Goal: Transaction & Acquisition: Purchase product/service

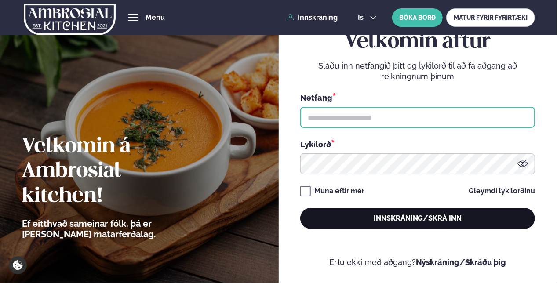
type input "**********"
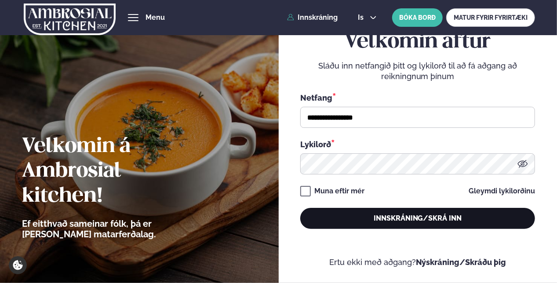
click at [406, 221] on button "Innskráning/Skrá inn" at bounding box center [417, 218] width 235 height 21
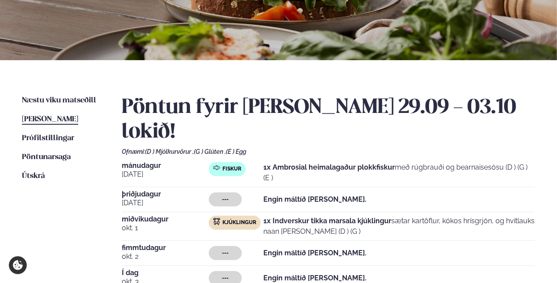
scroll to position [176, 0]
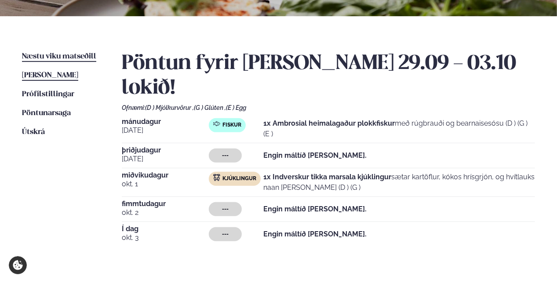
click at [54, 54] on span "Næstu viku matseðill" at bounding box center [59, 56] width 74 height 7
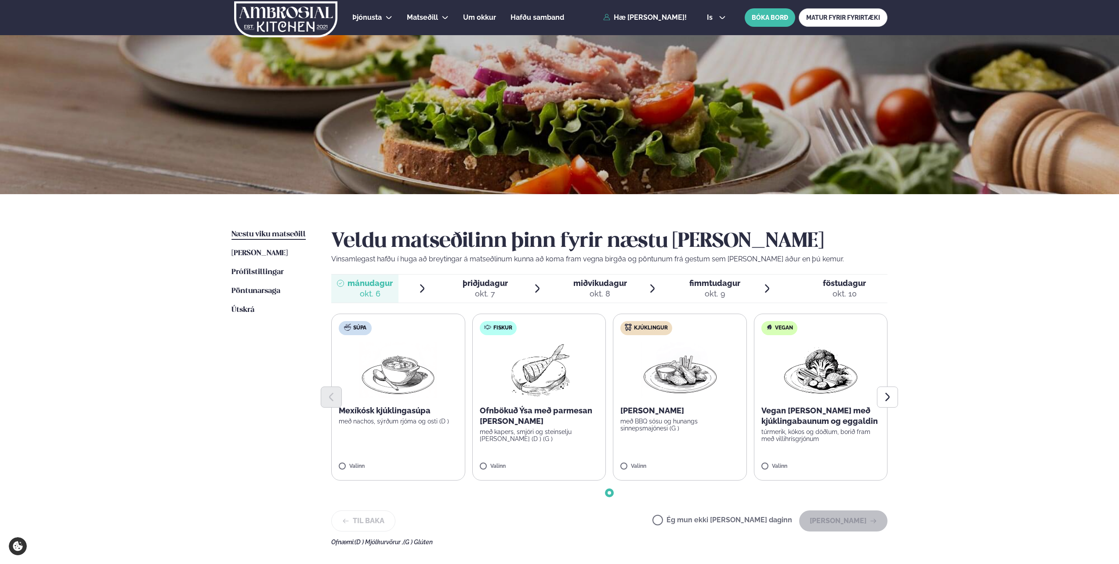
click at [399, 282] on img at bounding box center [397, 370] width 77 height 56
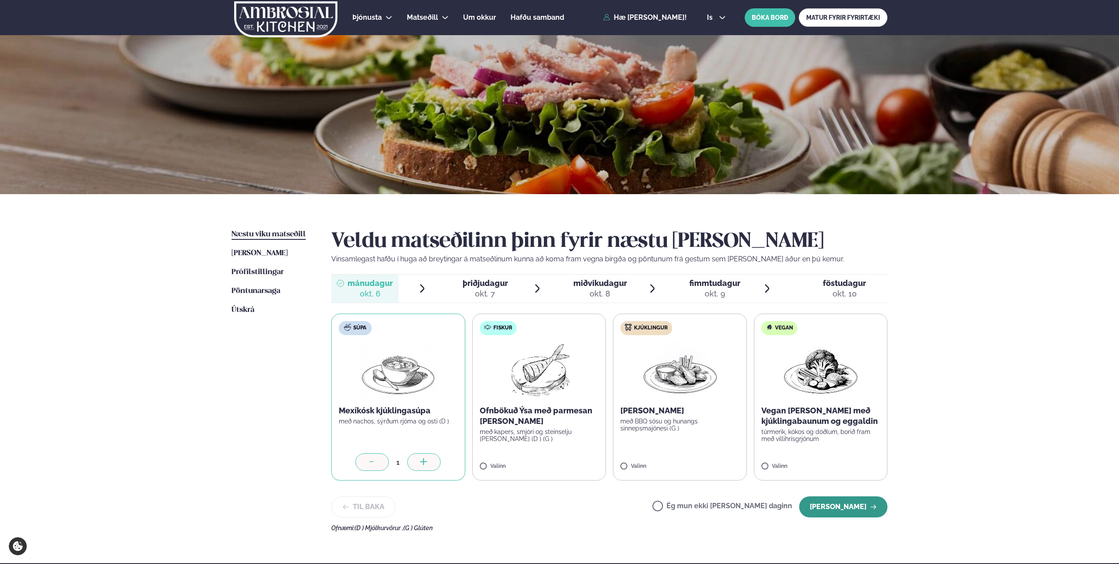
click at [556, 282] on button "[PERSON_NAME]" at bounding box center [843, 506] width 88 height 21
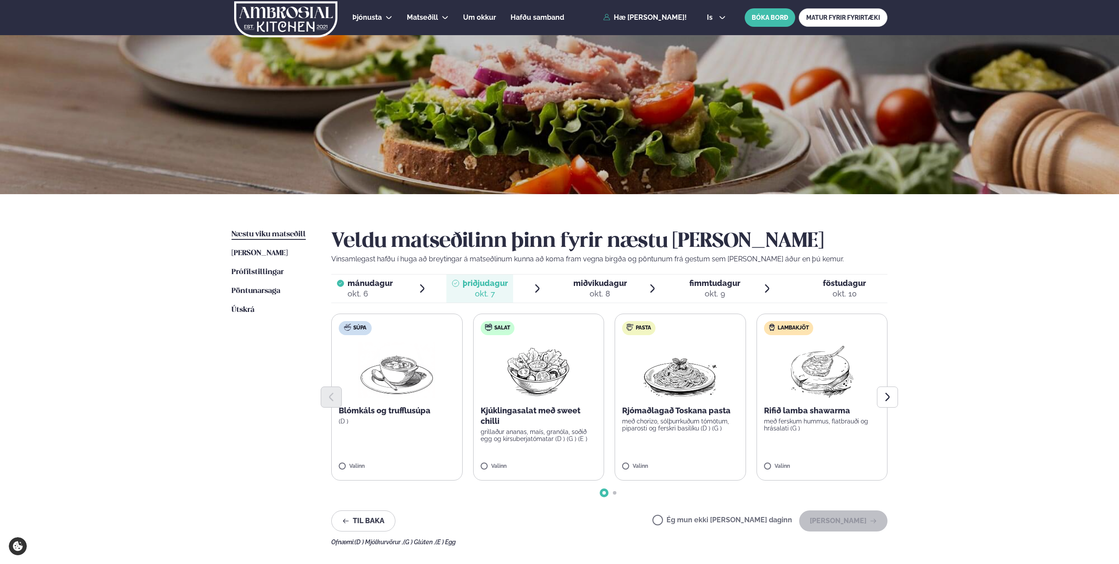
click at [556, 282] on div "miðvikudagur mið." at bounding box center [600, 283] width 54 height 11
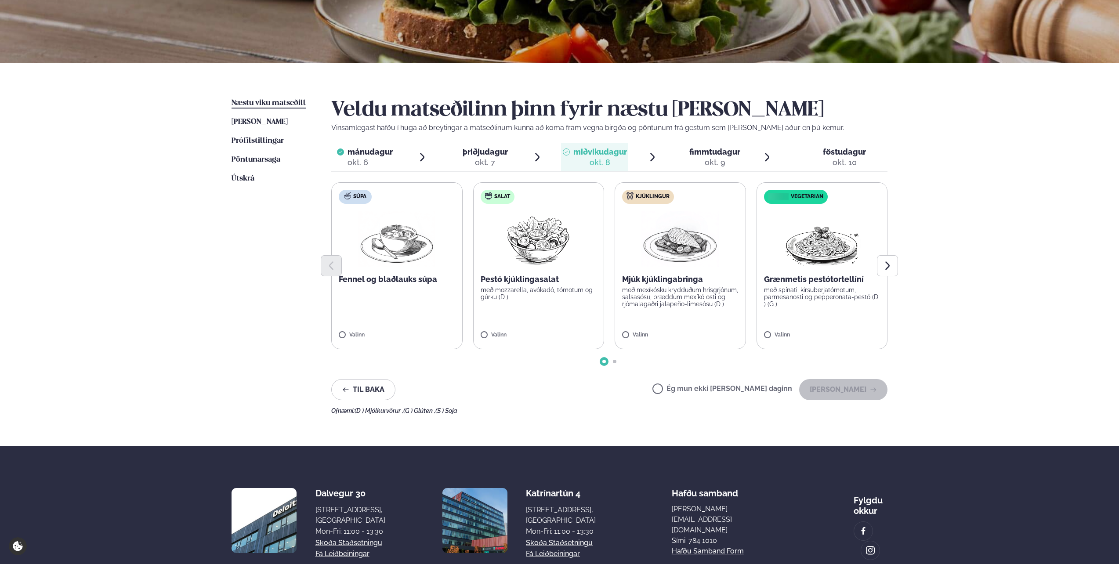
scroll to position [132, 0]
click at [504, 282] on p "með mozzarella, avókadó, tómötum og gúrku (D )" at bounding box center [539, 293] width 116 height 14
click at [556, 282] on button "[PERSON_NAME]" at bounding box center [843, 389] width 88 height 21
